Goal: Find specific page/section: Find specific page/section

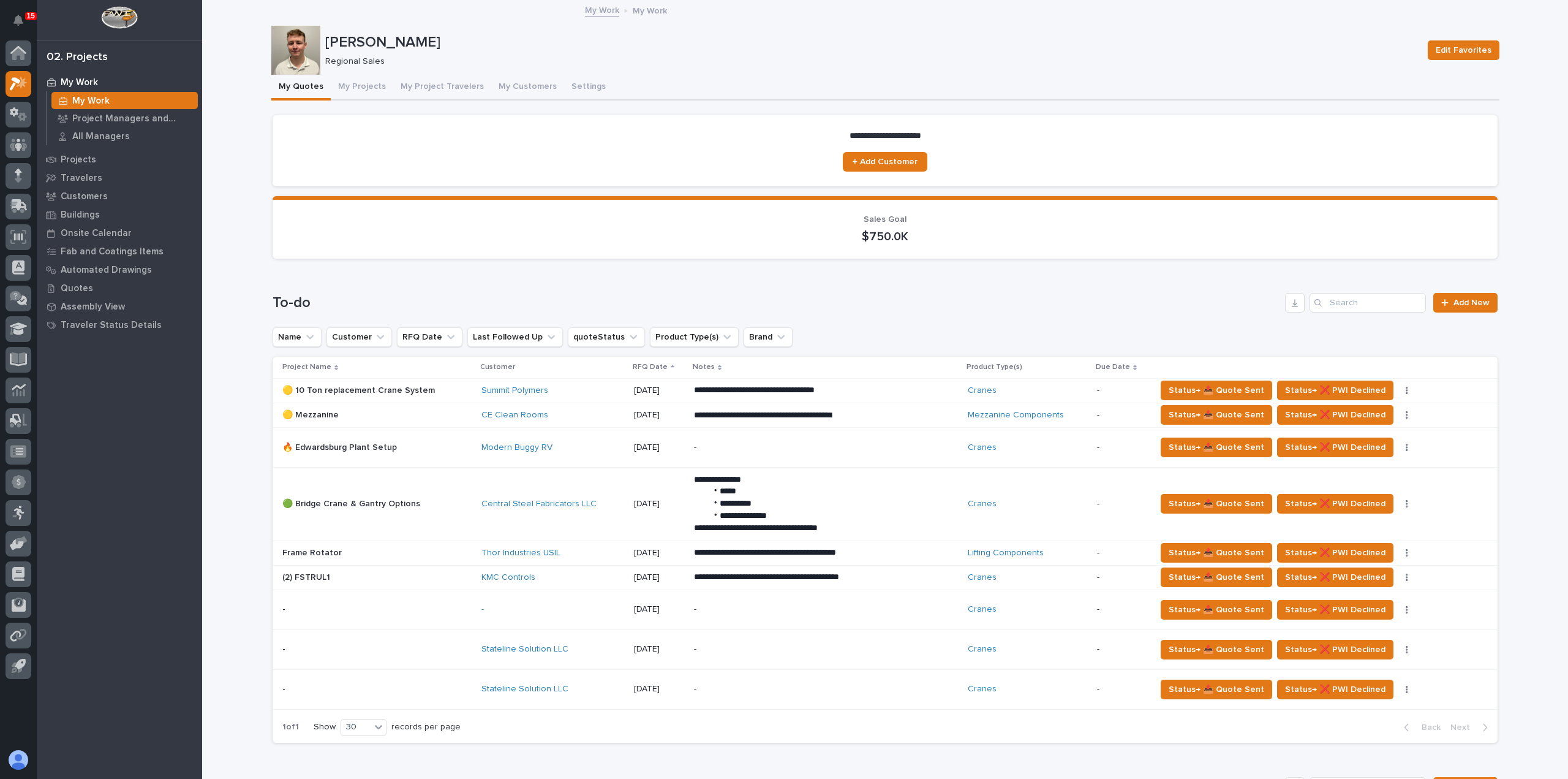
click at [585, 657] on div "Stateline Solution LLC" at bounding box center [553, 648] width 142 height 20
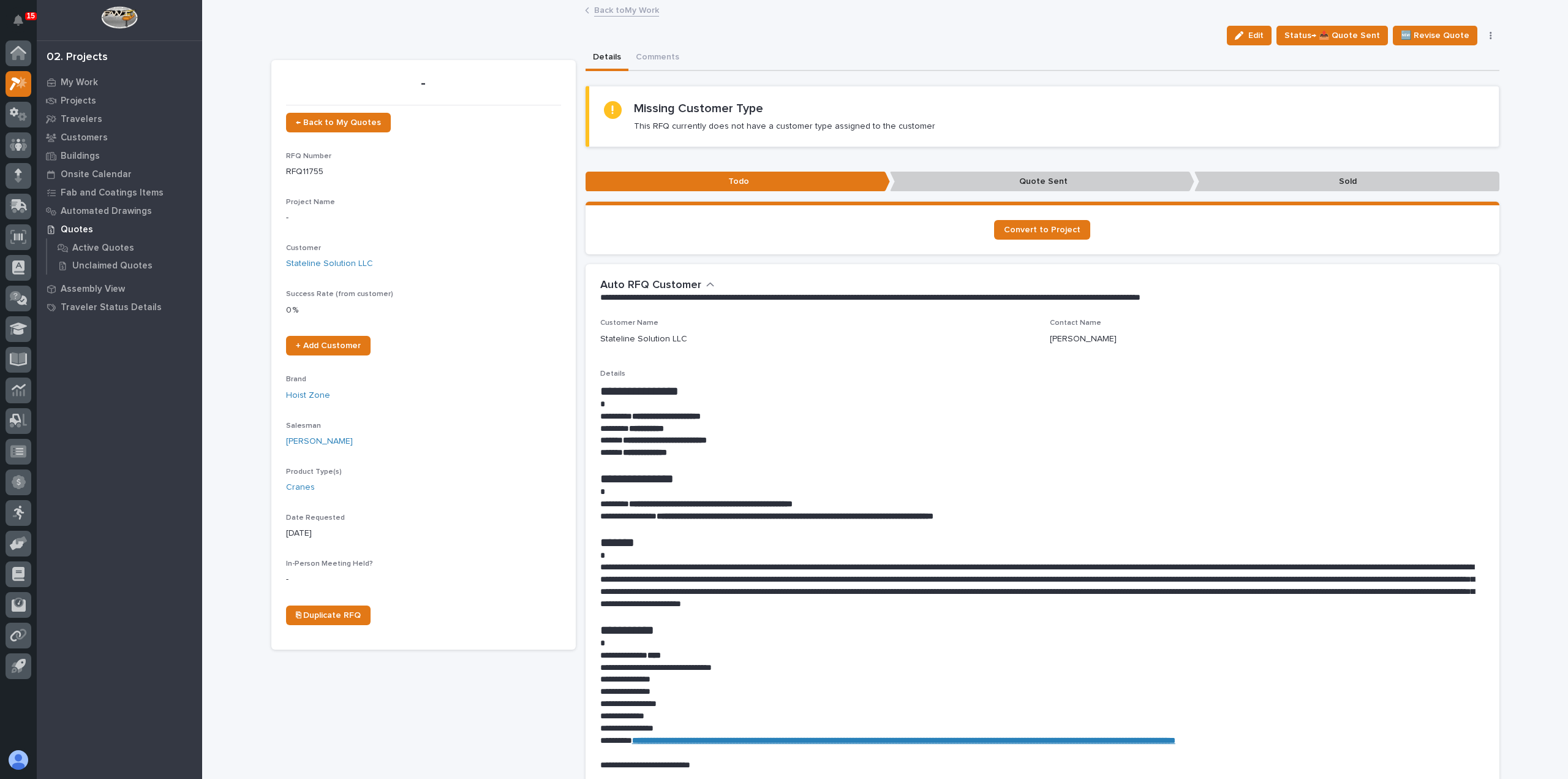
click at [622, 13] on link "Back to My Work" at bounding box center [626, 10] width 65 height 14
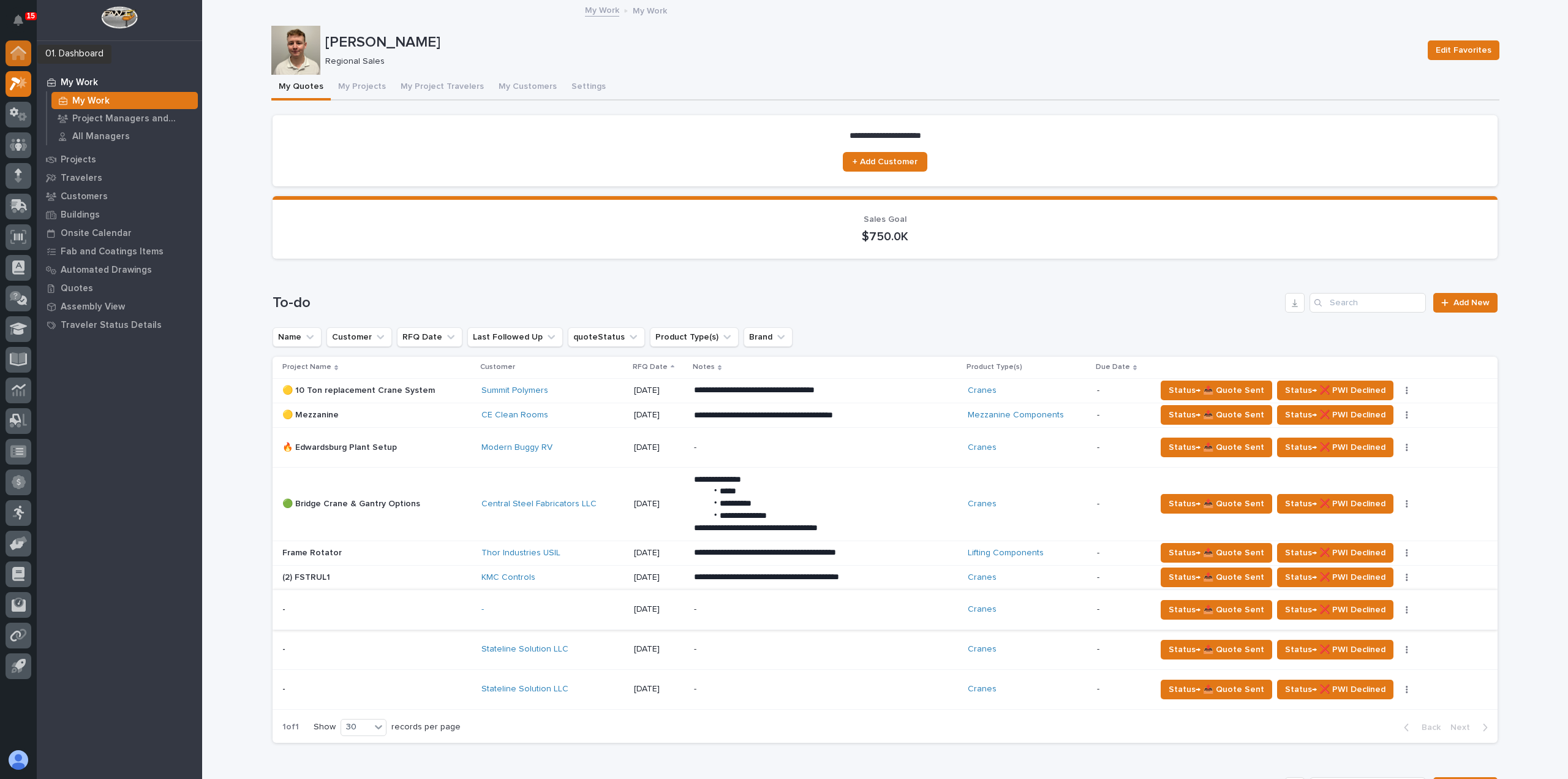
click at [24, 51] on icon at bounding box center [19, 50] width 16 height 8
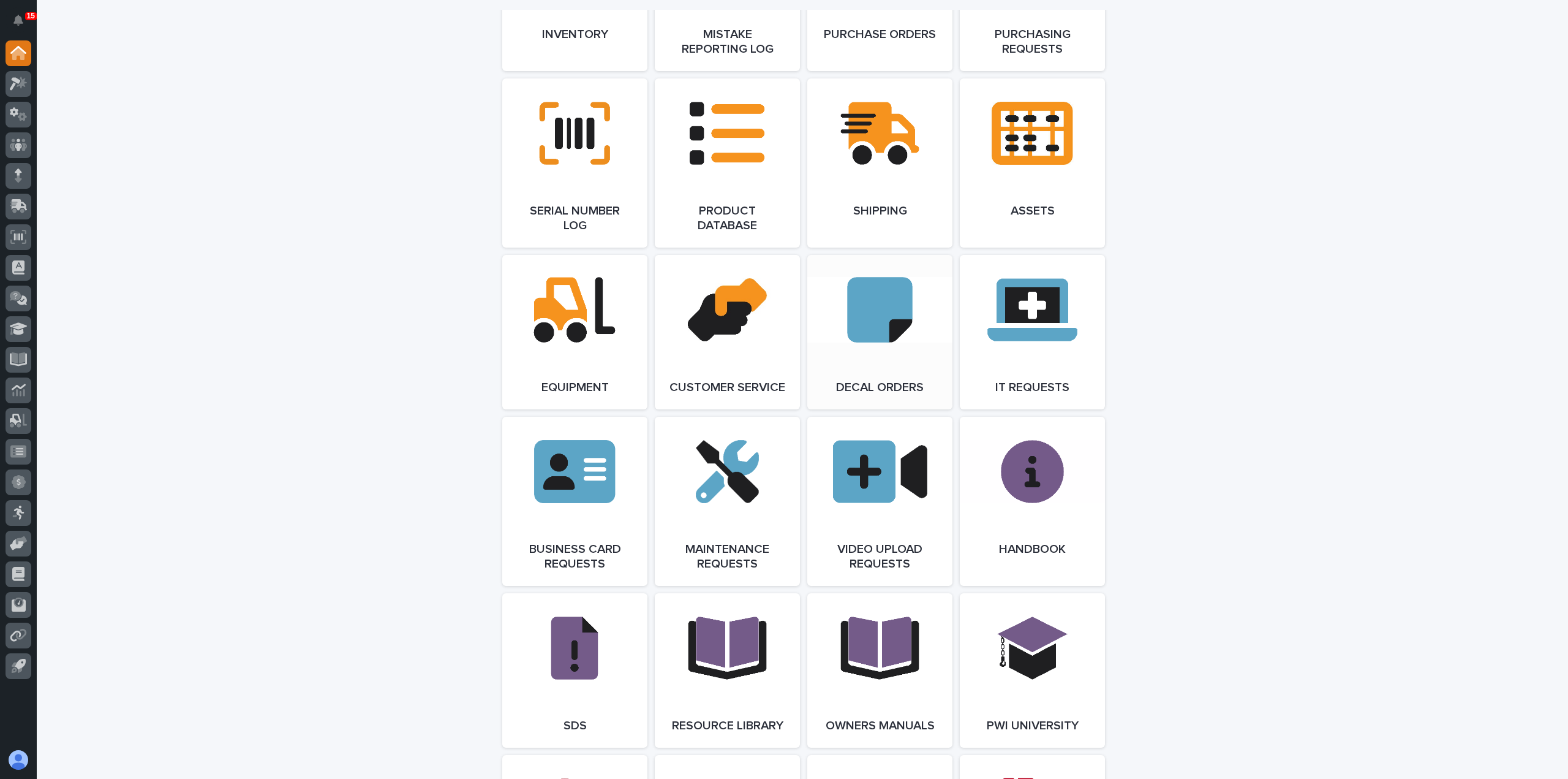
scroll to position [1593, 0]
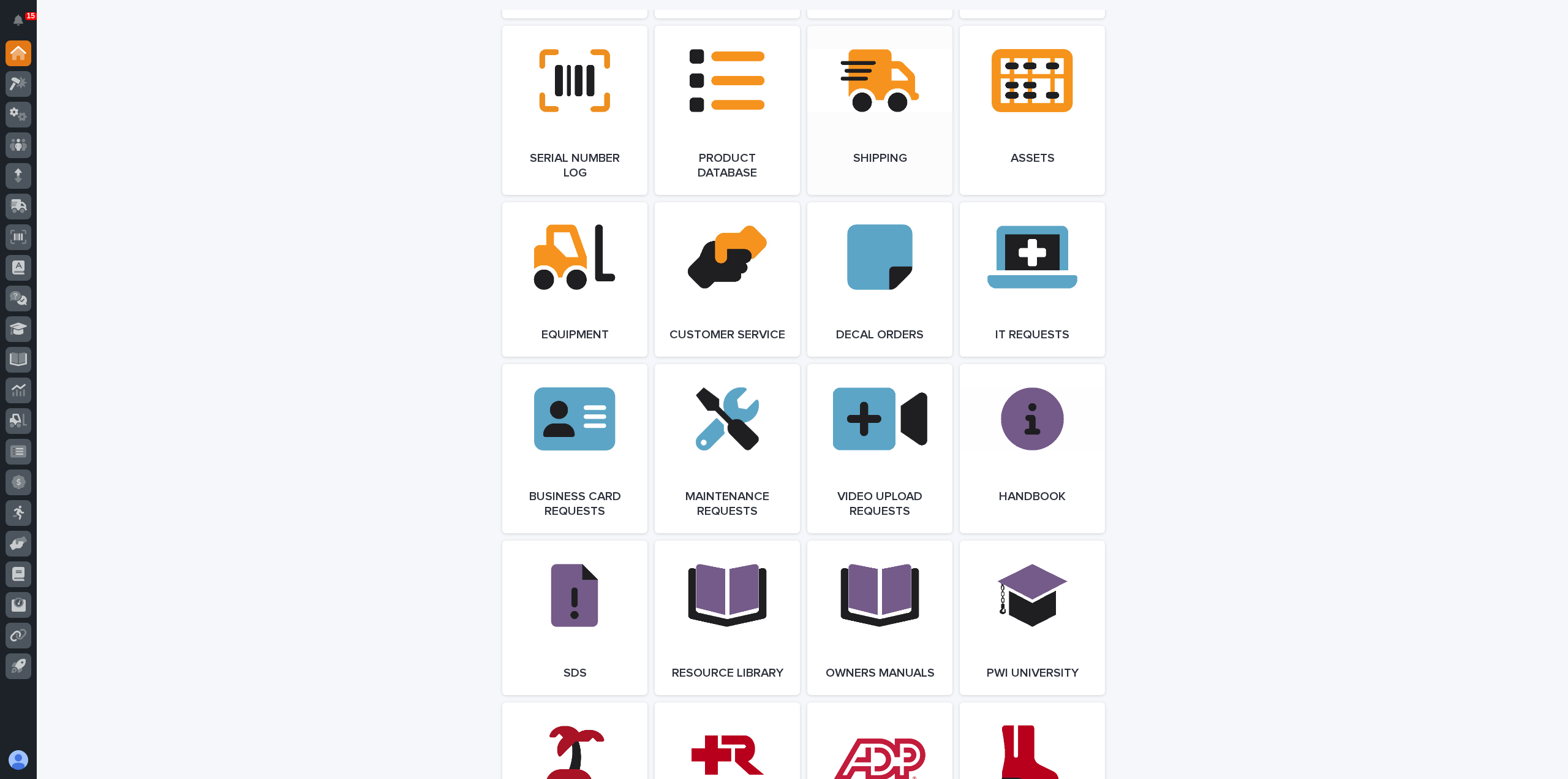
click at [898, 141] on link "Open Link" at bounding box center [880, 109] width 145 height 169
